Goal: Transaction & Acquisition: Purchase product/service

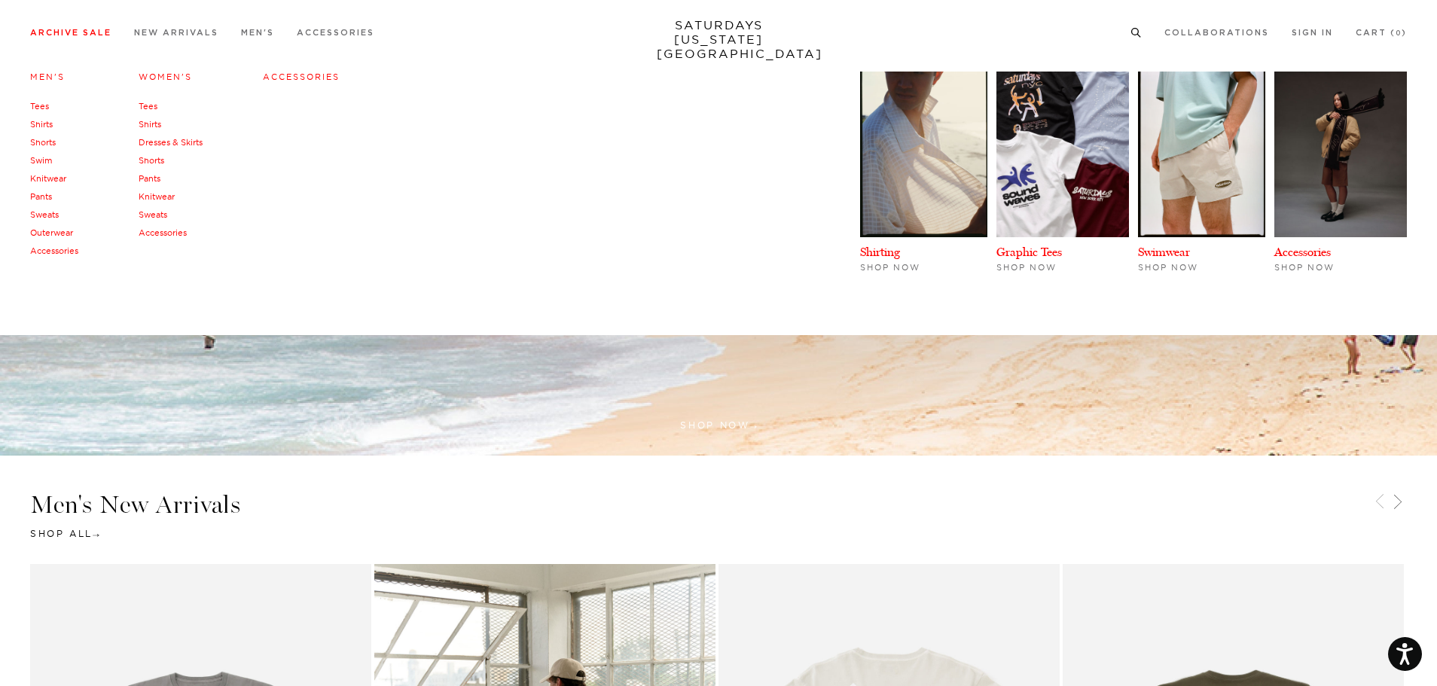
click at [75, 33] on link "Archive Sale" at bounding box center [70, 33] width 81 height 8
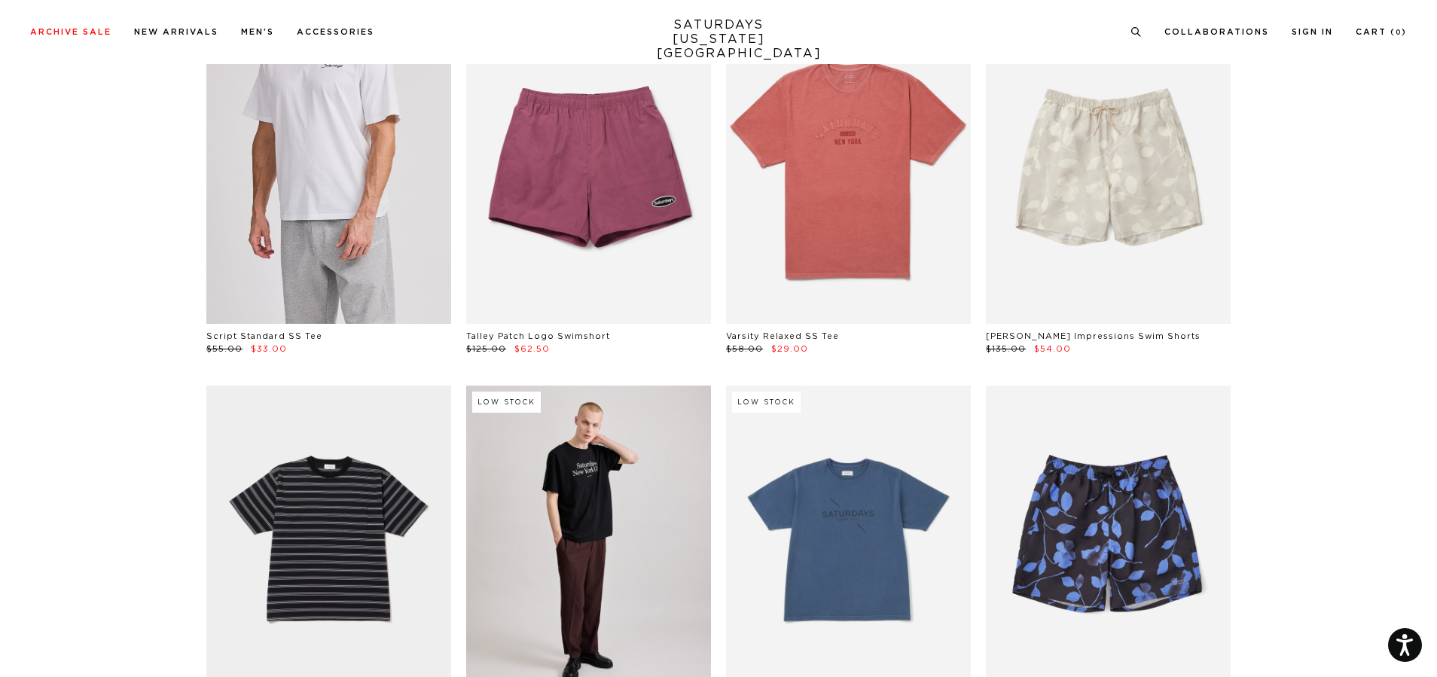
scroll to position [2862, 0]
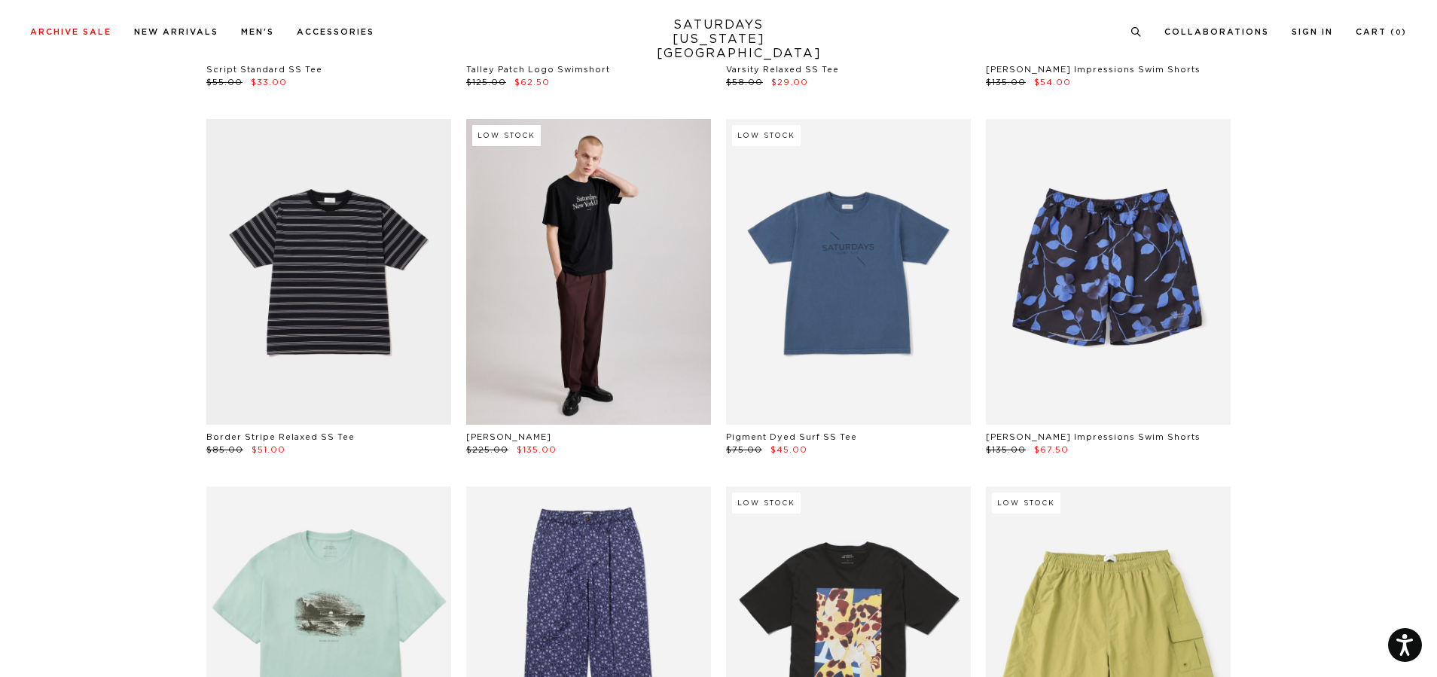
drag, startPoint x: 25, startPoint y: 124, endPoint x: 117, endPoint y: 451, distance: 339.7
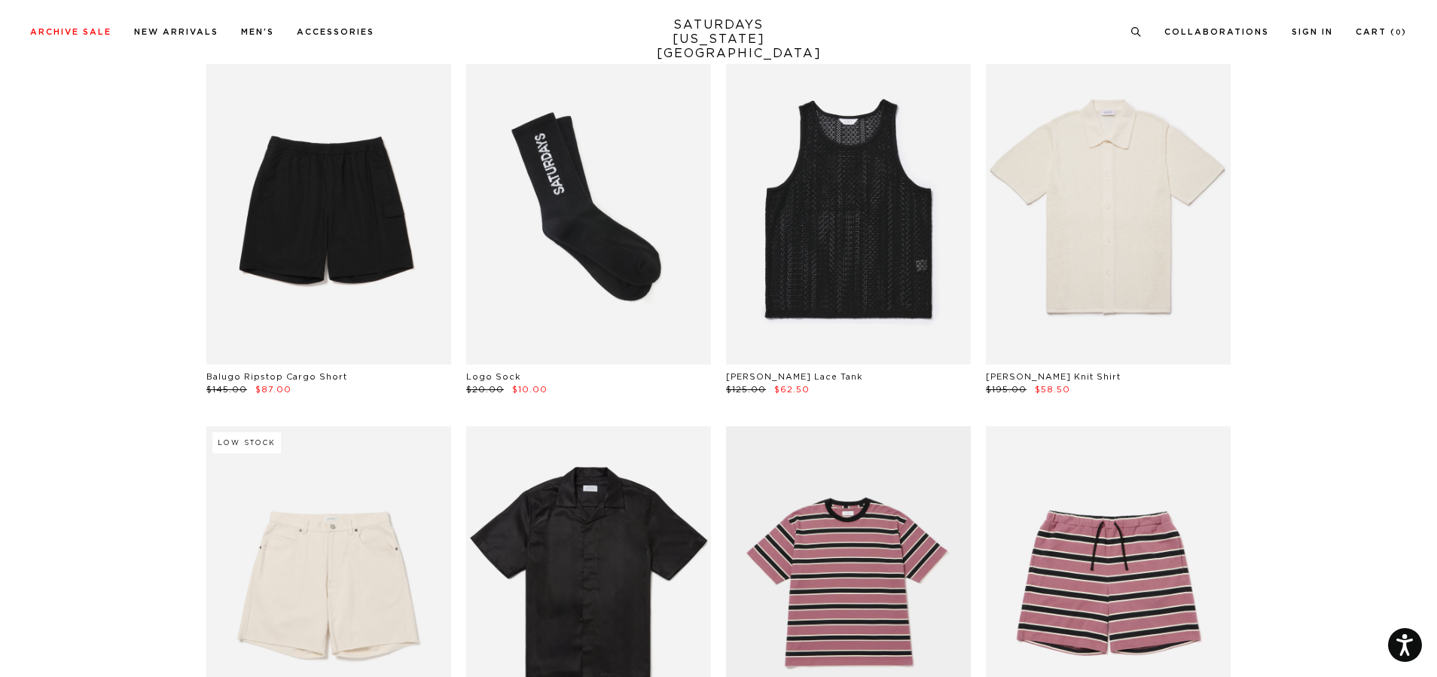
scroll to position [7079, 9]
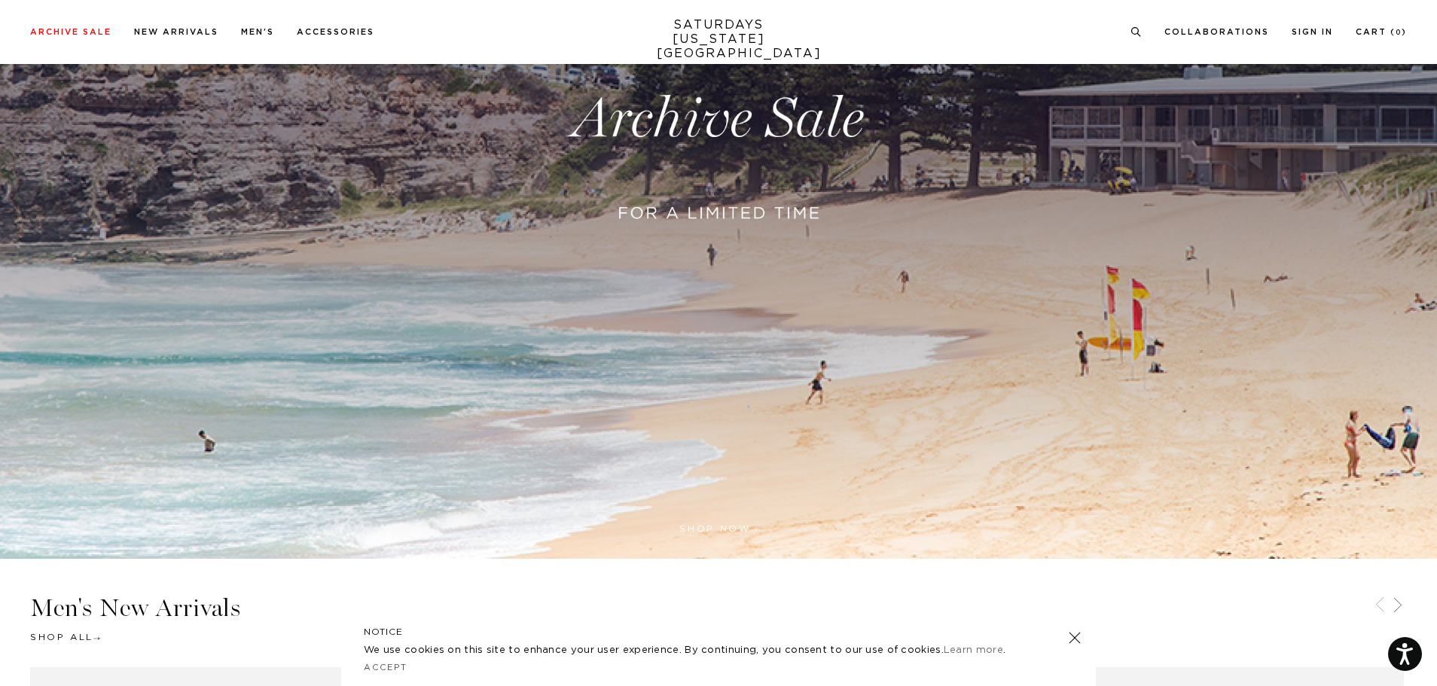
scroll to position [527, 0]
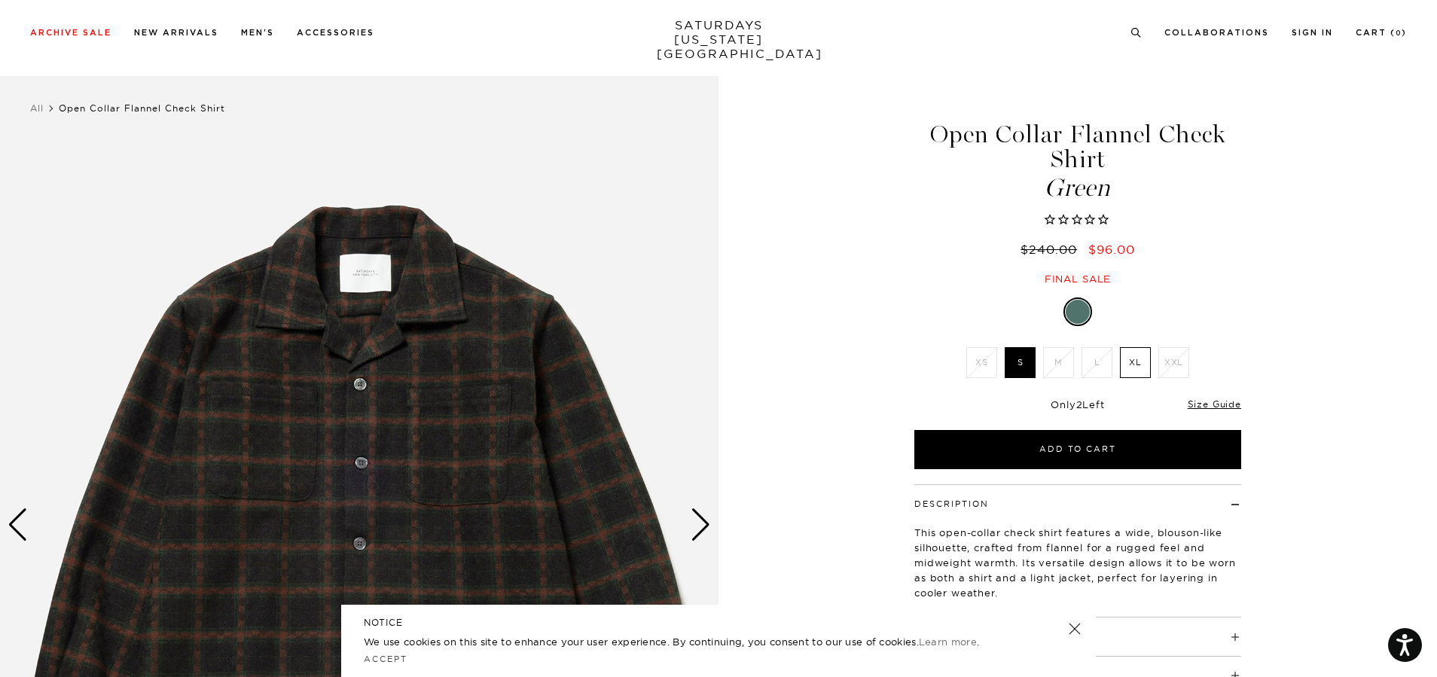
scroll to position [75, 0]
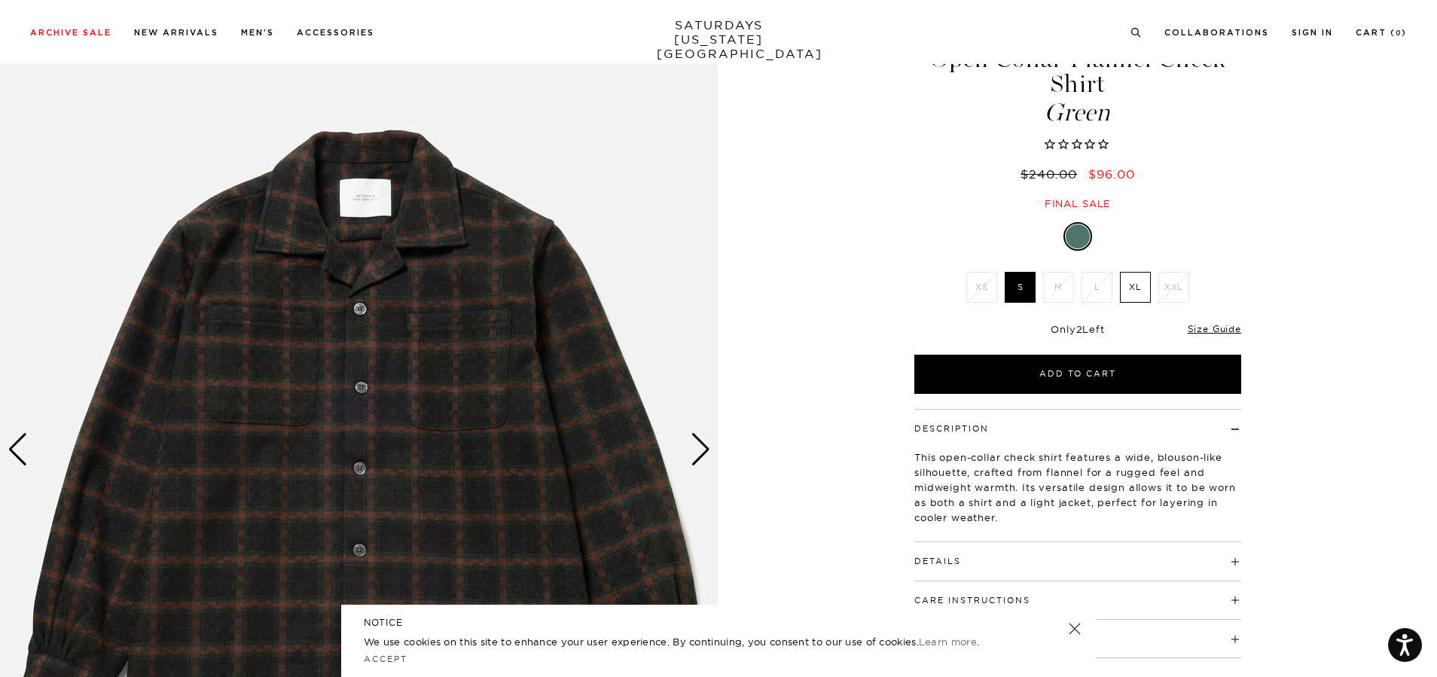
click at [688, 447] on img at bounding box center [359, 450] width 718 height 898
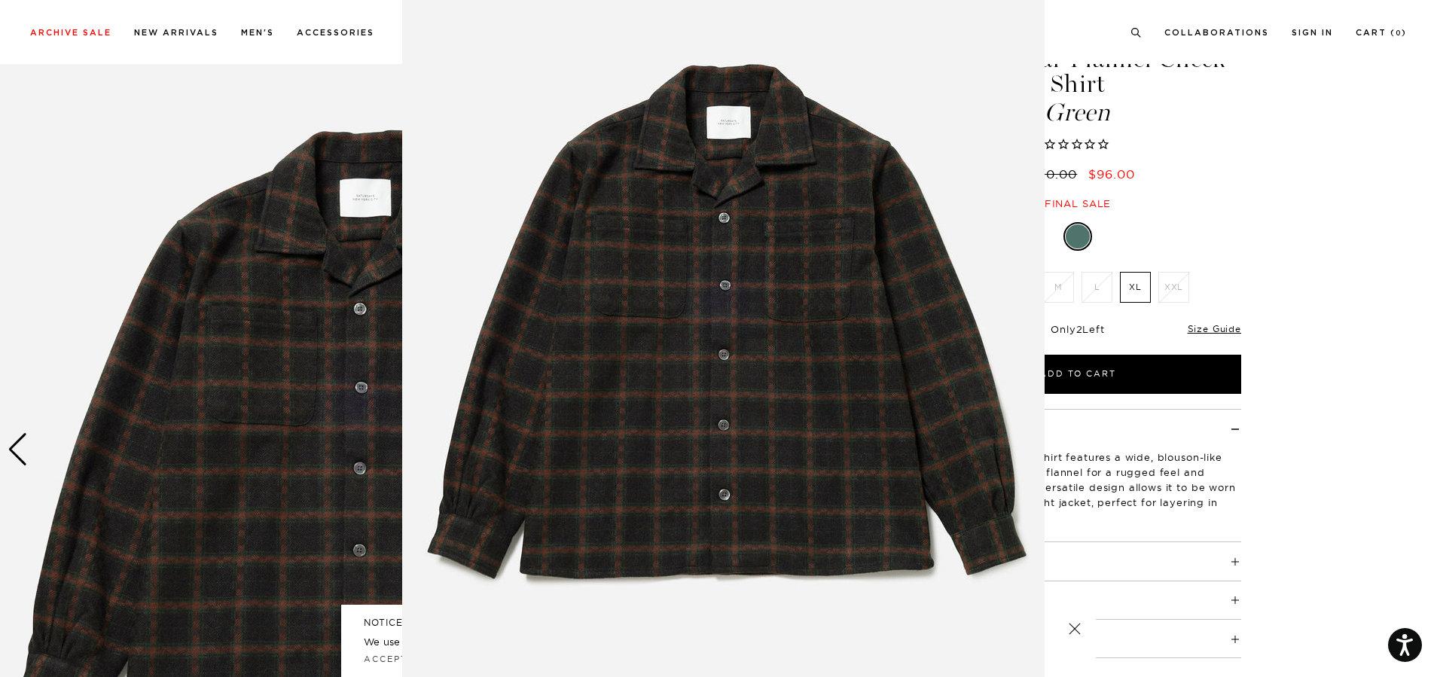
scroll to position [44, 0]
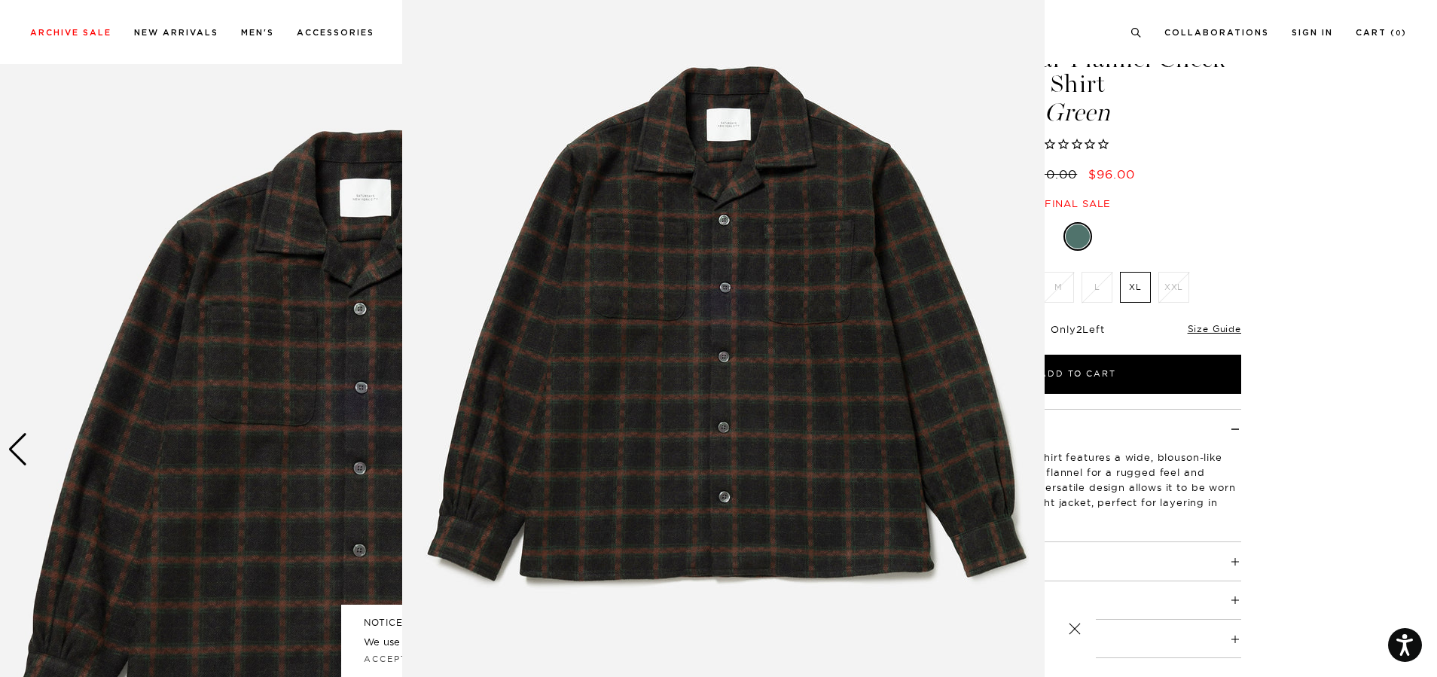
click at [1316, 306] on figure at bounding box center [718, 338] width 1437 height 677
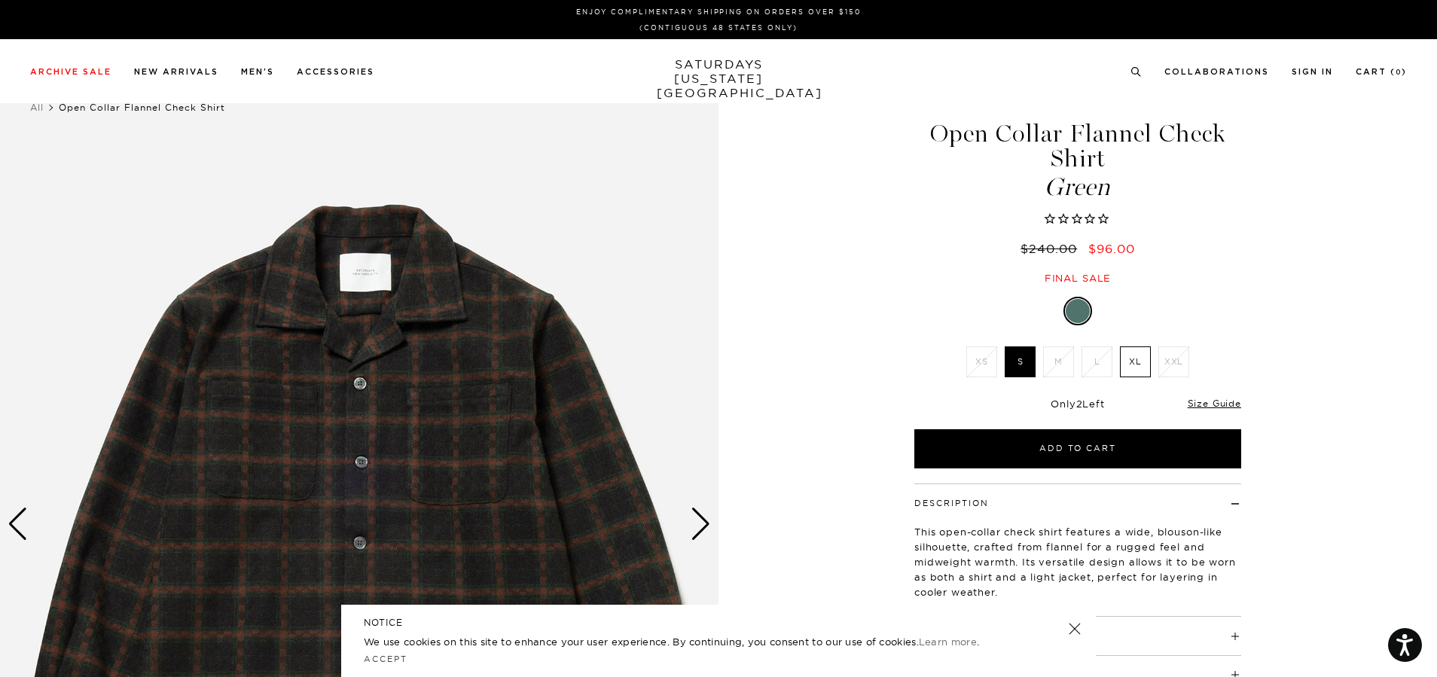
scroll to position [0, 0]
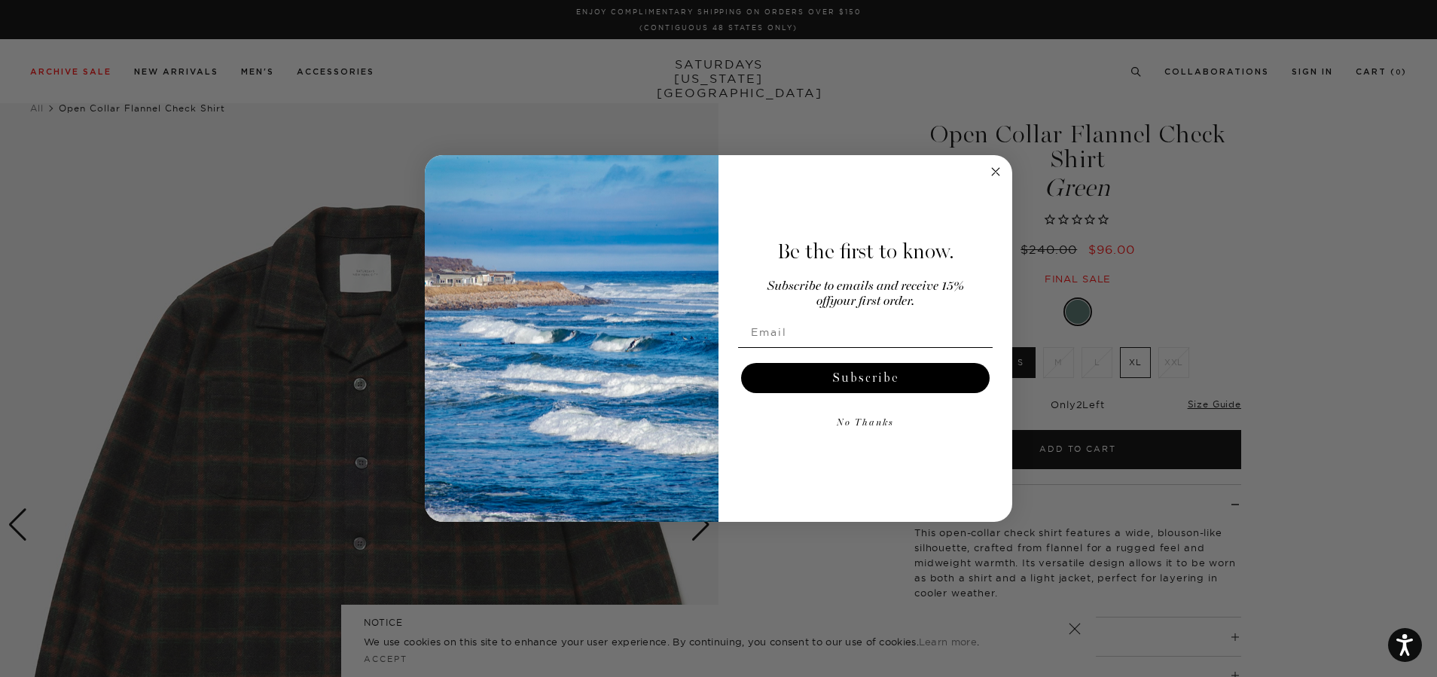
click at [370, 114] on div "Close dialog Be the first to know. Subscribe to emails and receive 15% off your…" at bounding box center [718, 338] width 1437 height 677
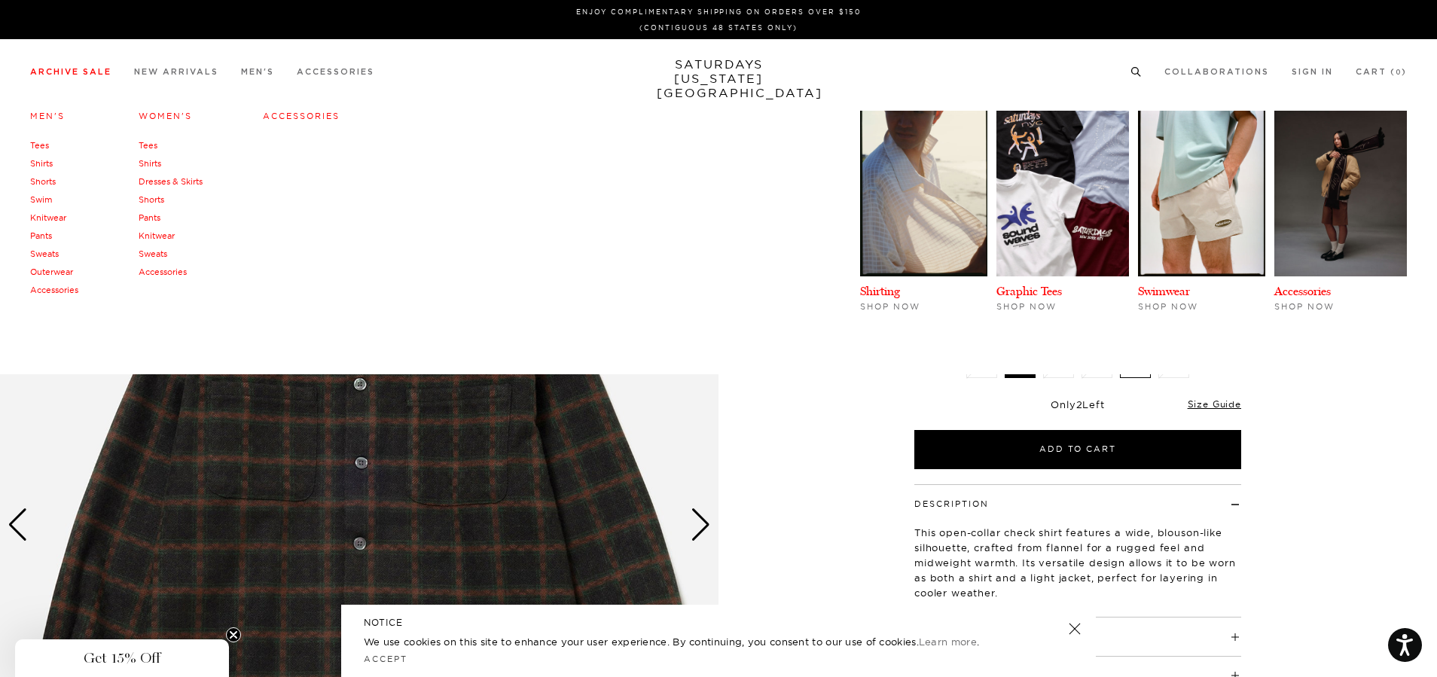
click at [85, 74] on link "Archive Sale" at bounding box center [70, 72] width 81 height 8
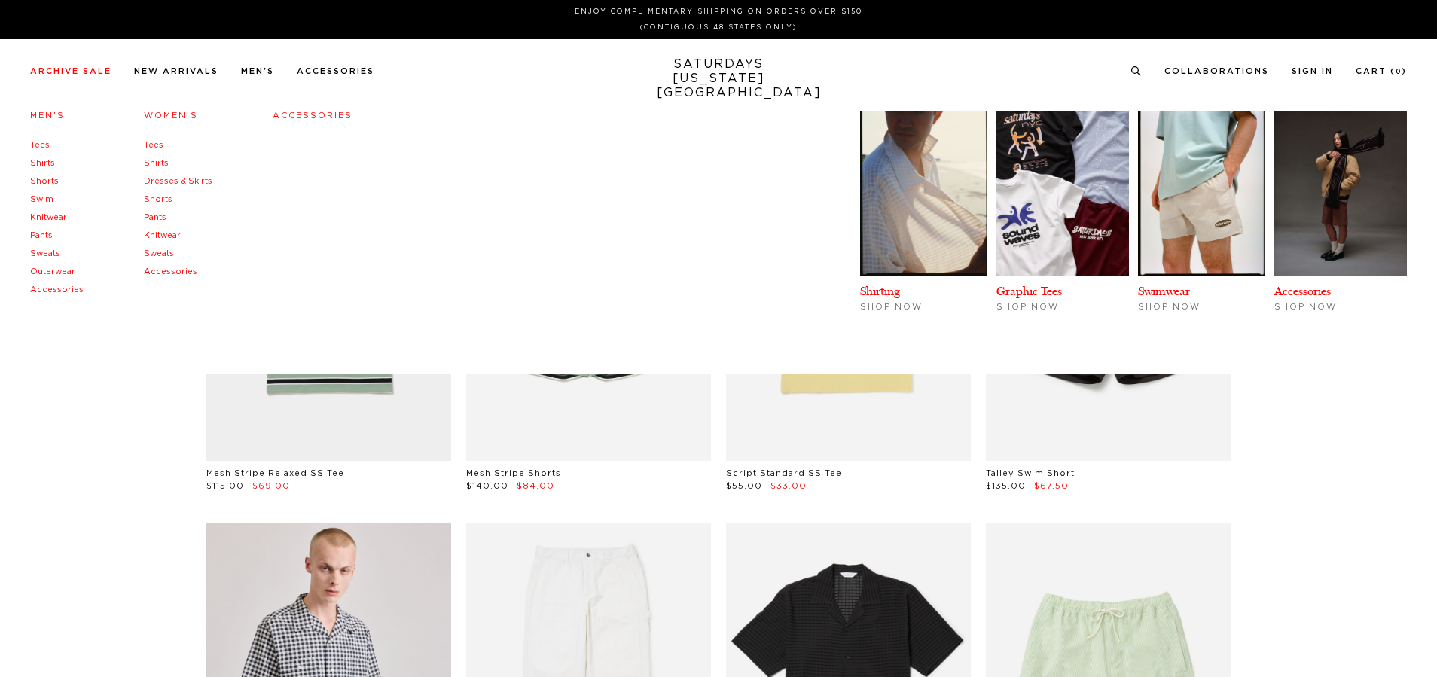
click at [41, 163] on link "Shirts" at bounding box center [42, 163] width 25 height 8
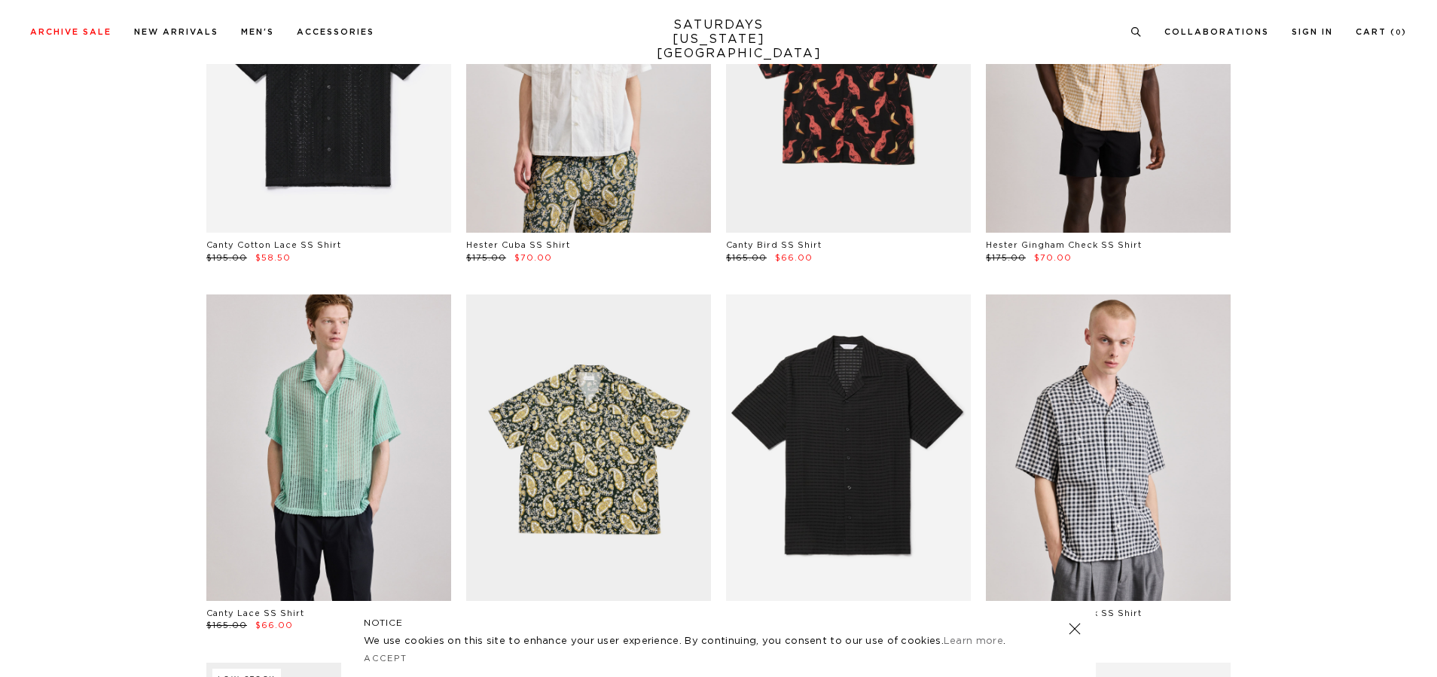
scroll to position [377, 0]
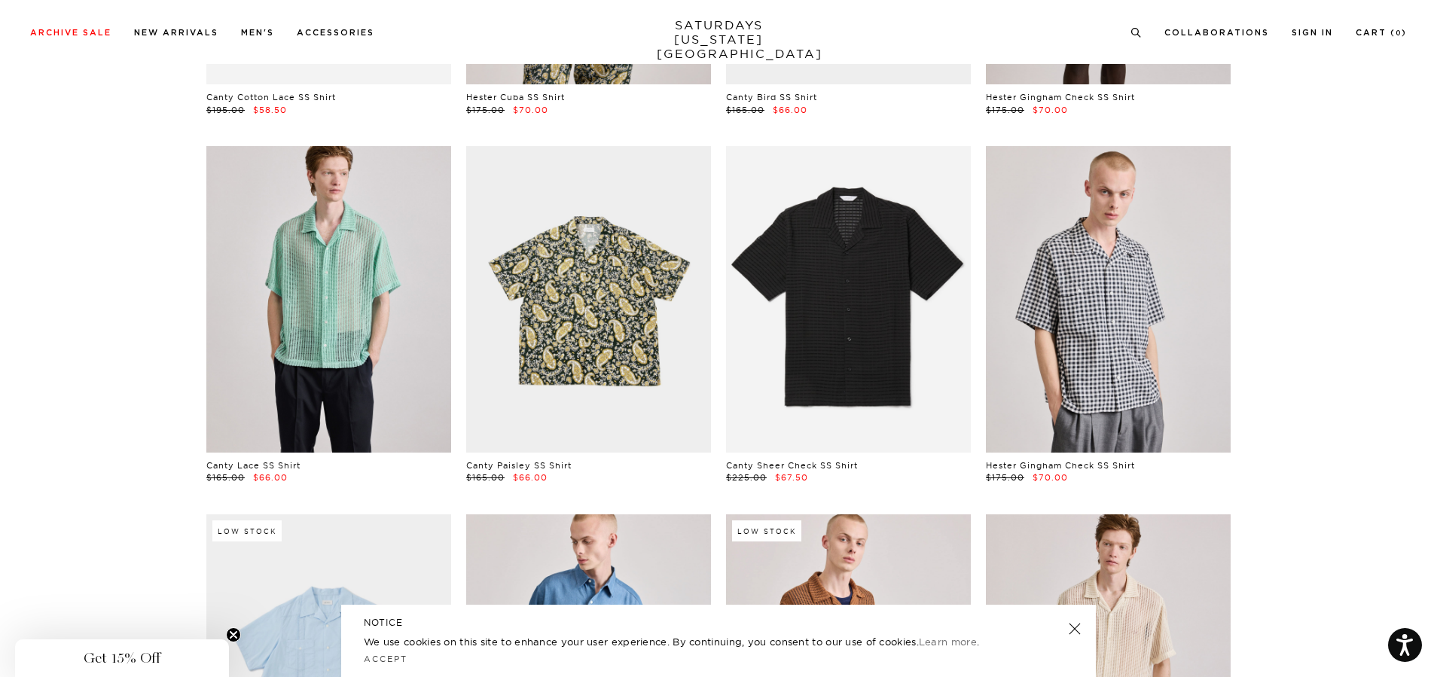
click at [1078, 636] on link at bounding box center [1074, 628] width 21 height 21
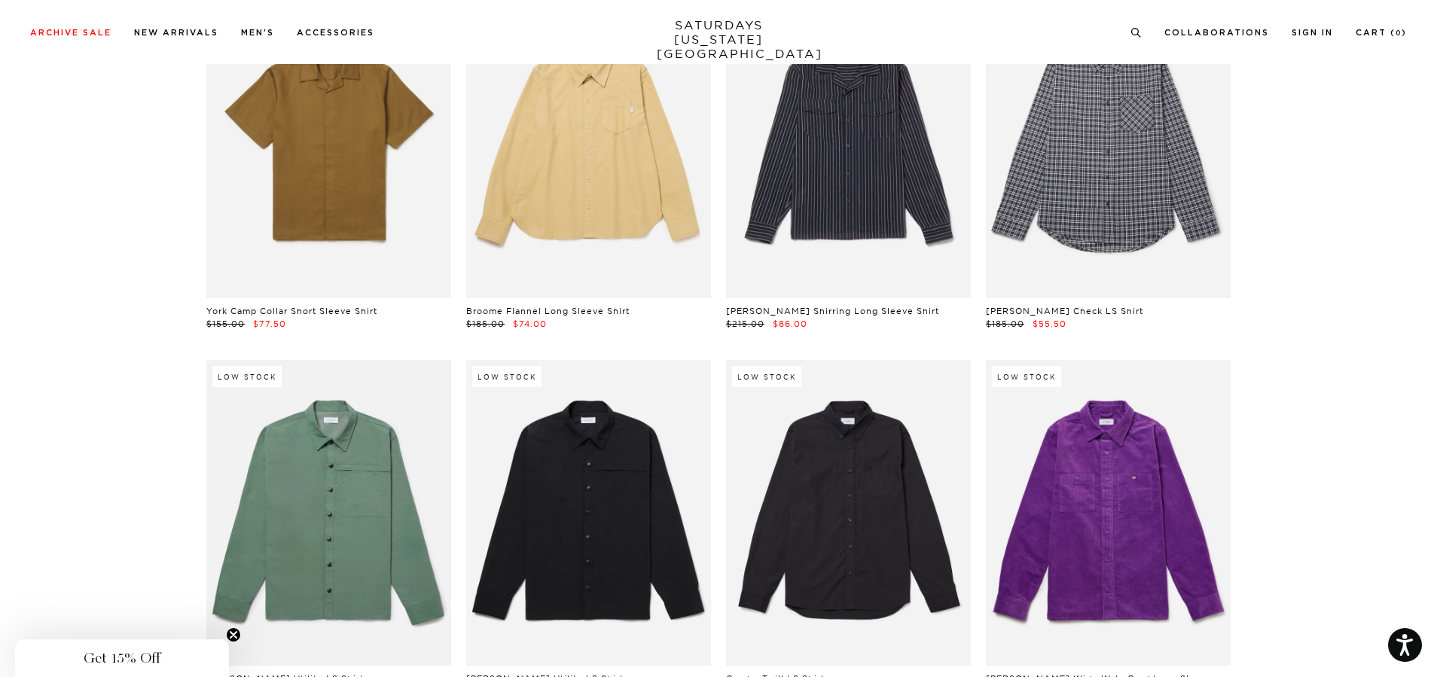
scroll to position [6777, 0]
